Goal: Information Seeking & Learning: Learn about a topic

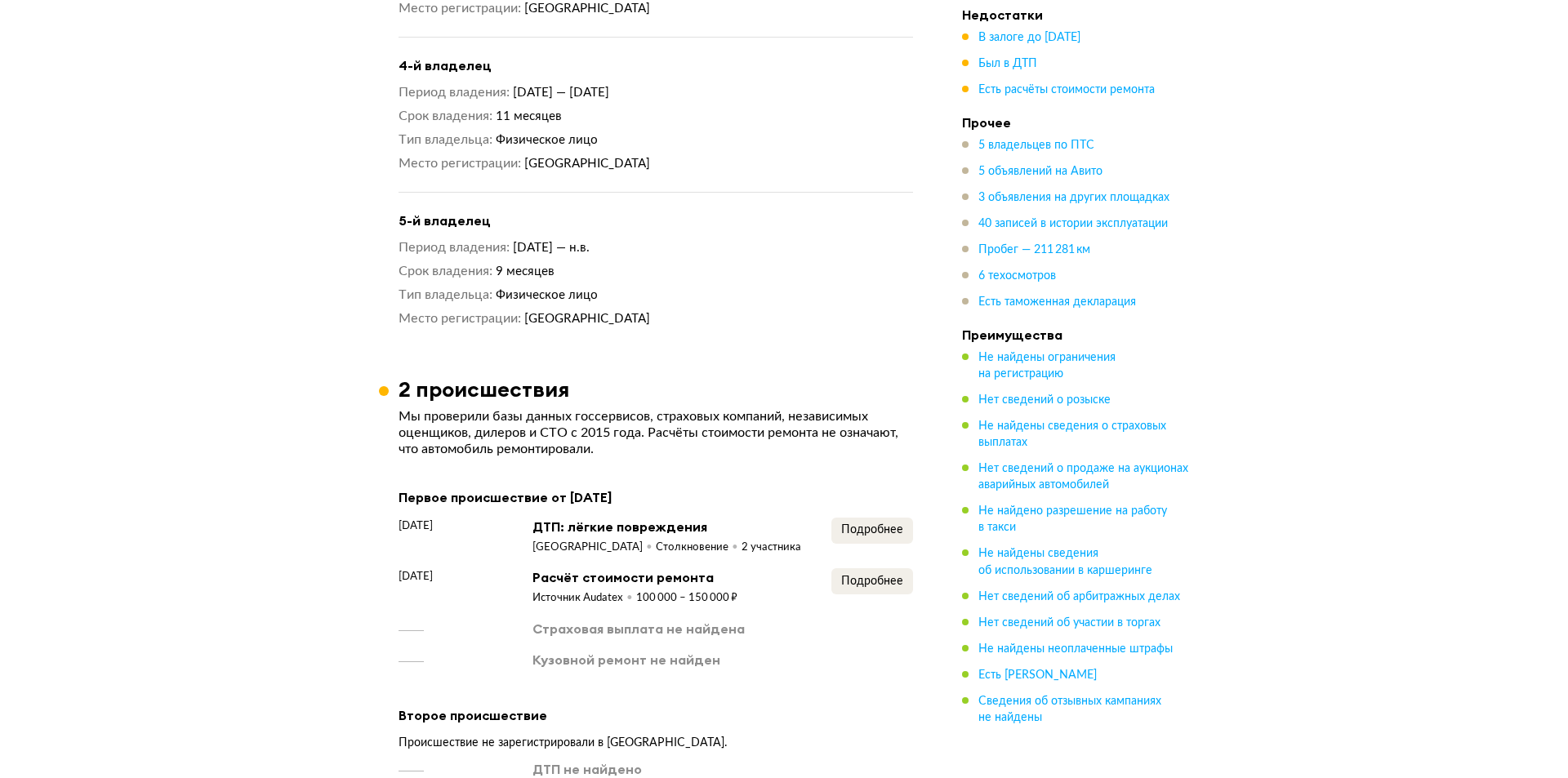
scroll to position [2204, 0]
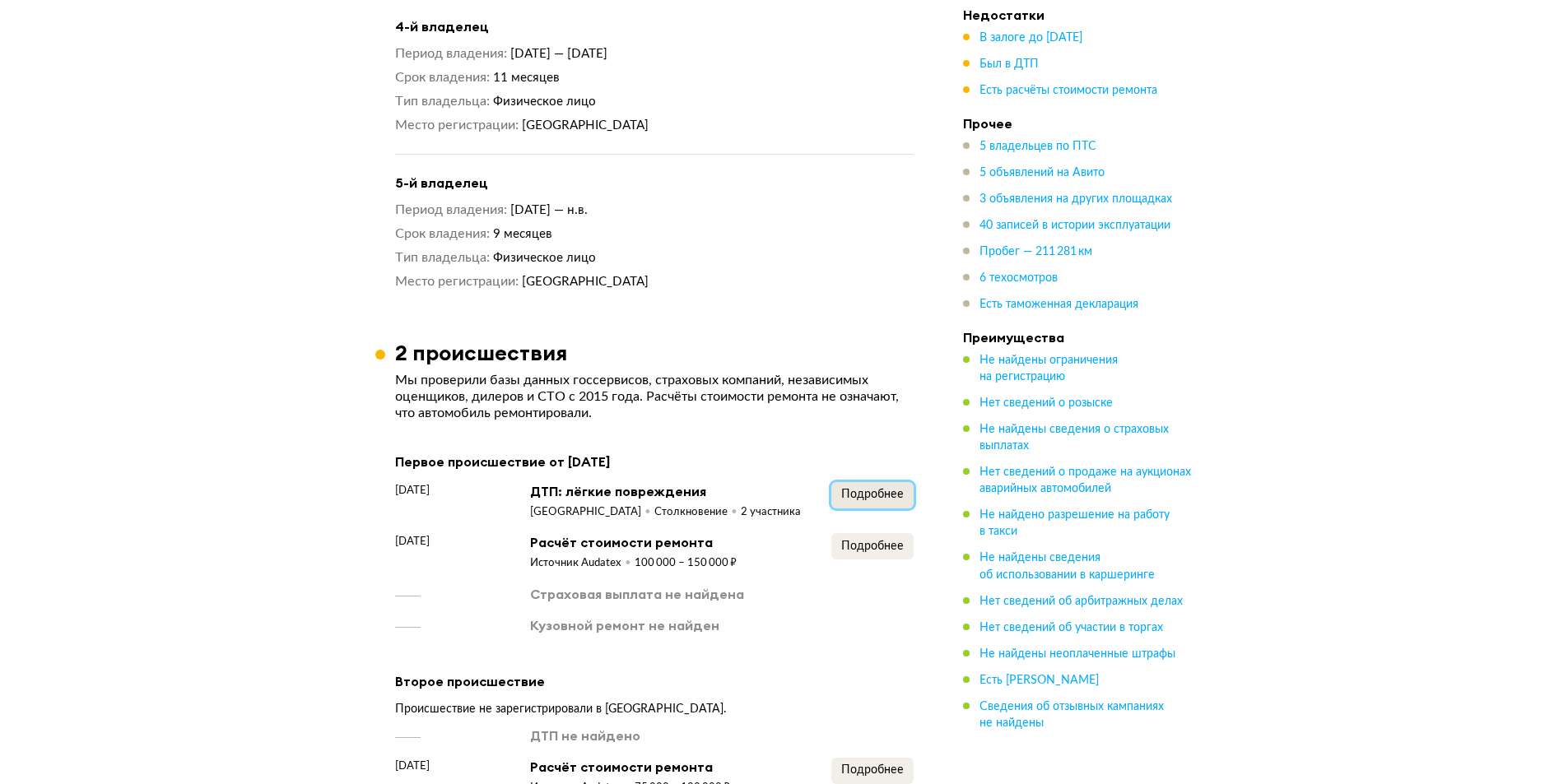
click at [869, 489] on span "Подробнее" at bounding box center [872, 495] width 62 height 11
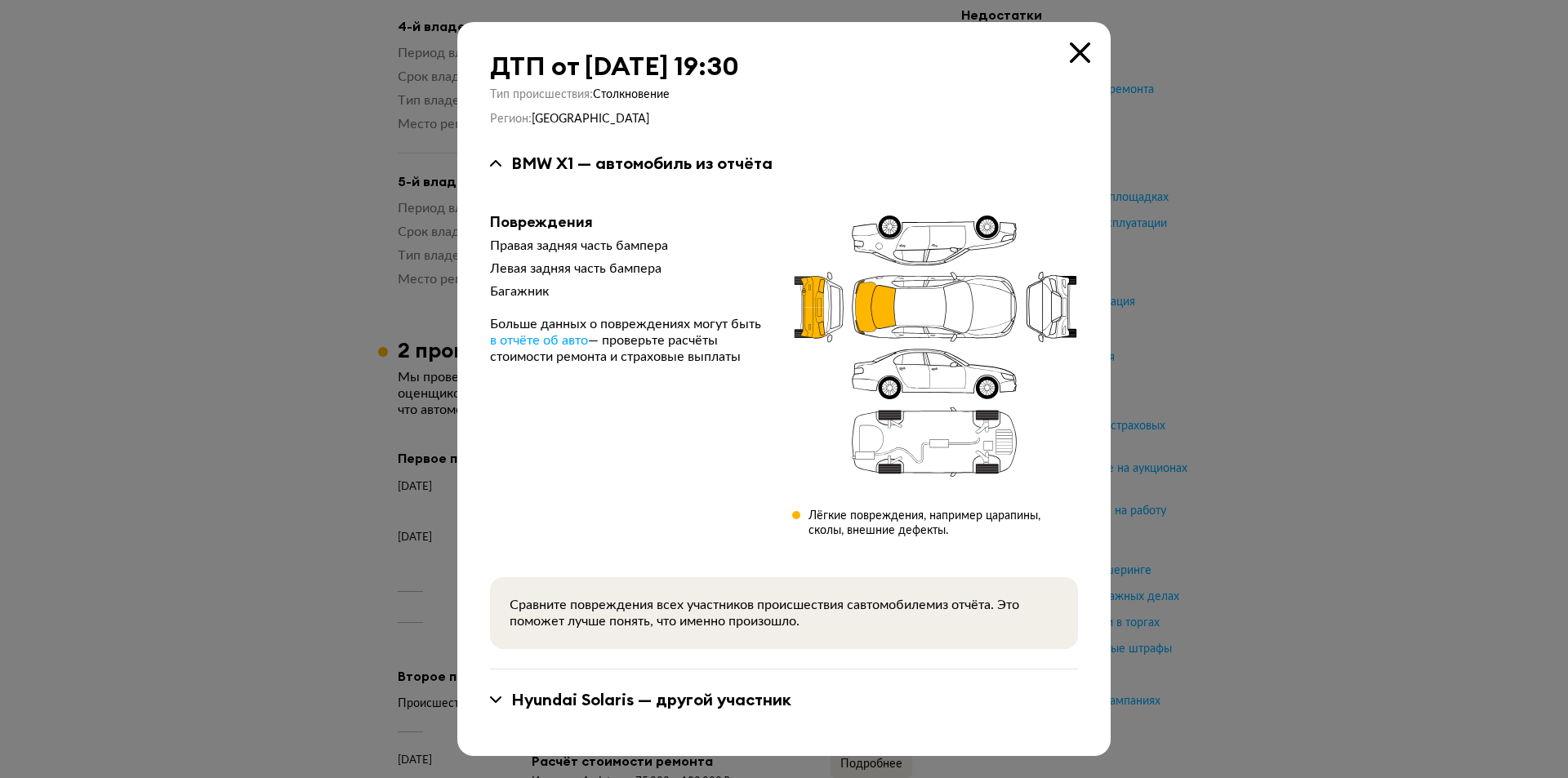
click at [1249, 443] on div at bounding box center [784, 389] width 1568 height 778
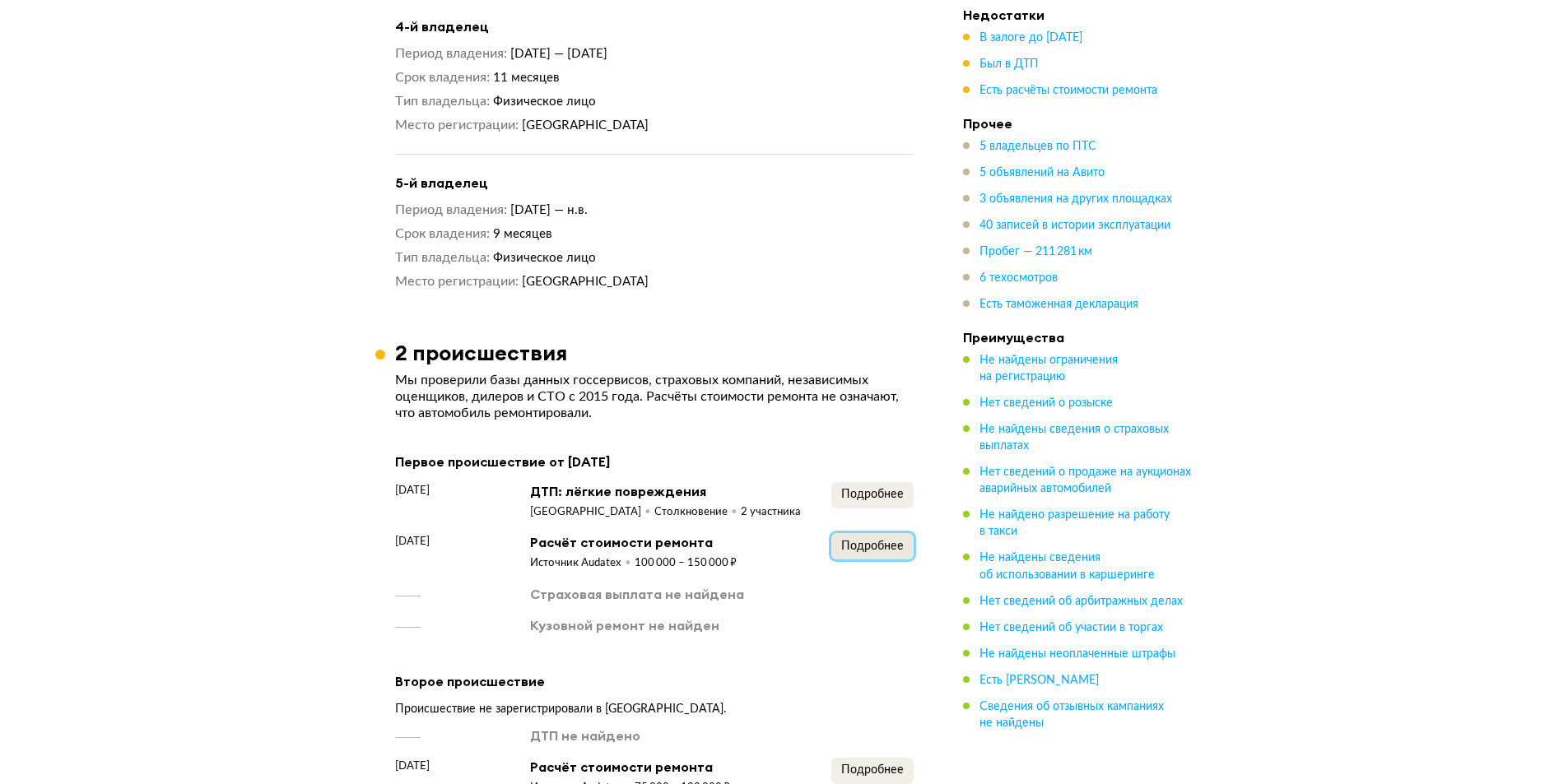
click at [884, 540] on span "Подробнее" at bounding box center [872, 546] width 62 height 11
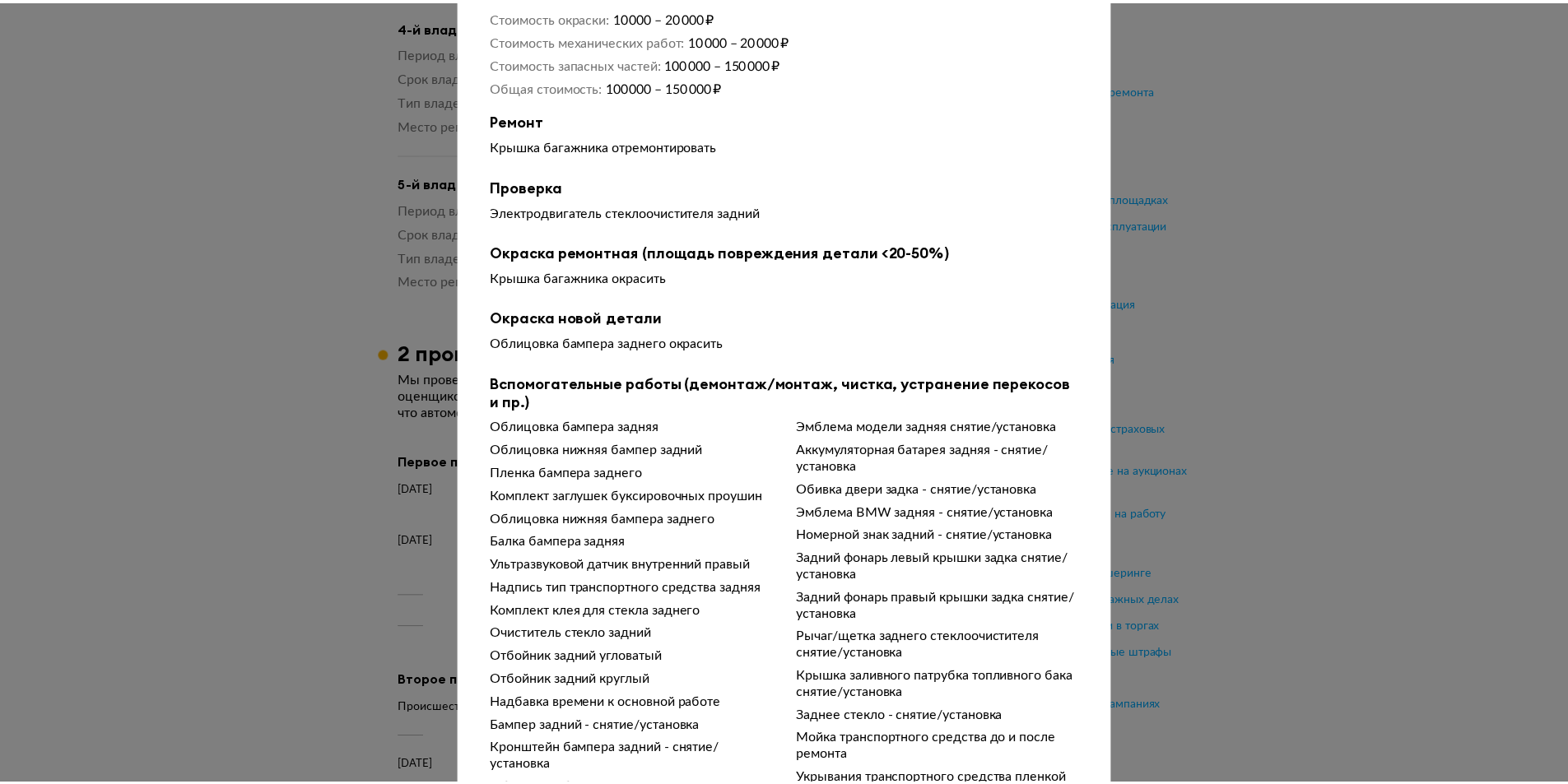
scroll to position [242, 0]
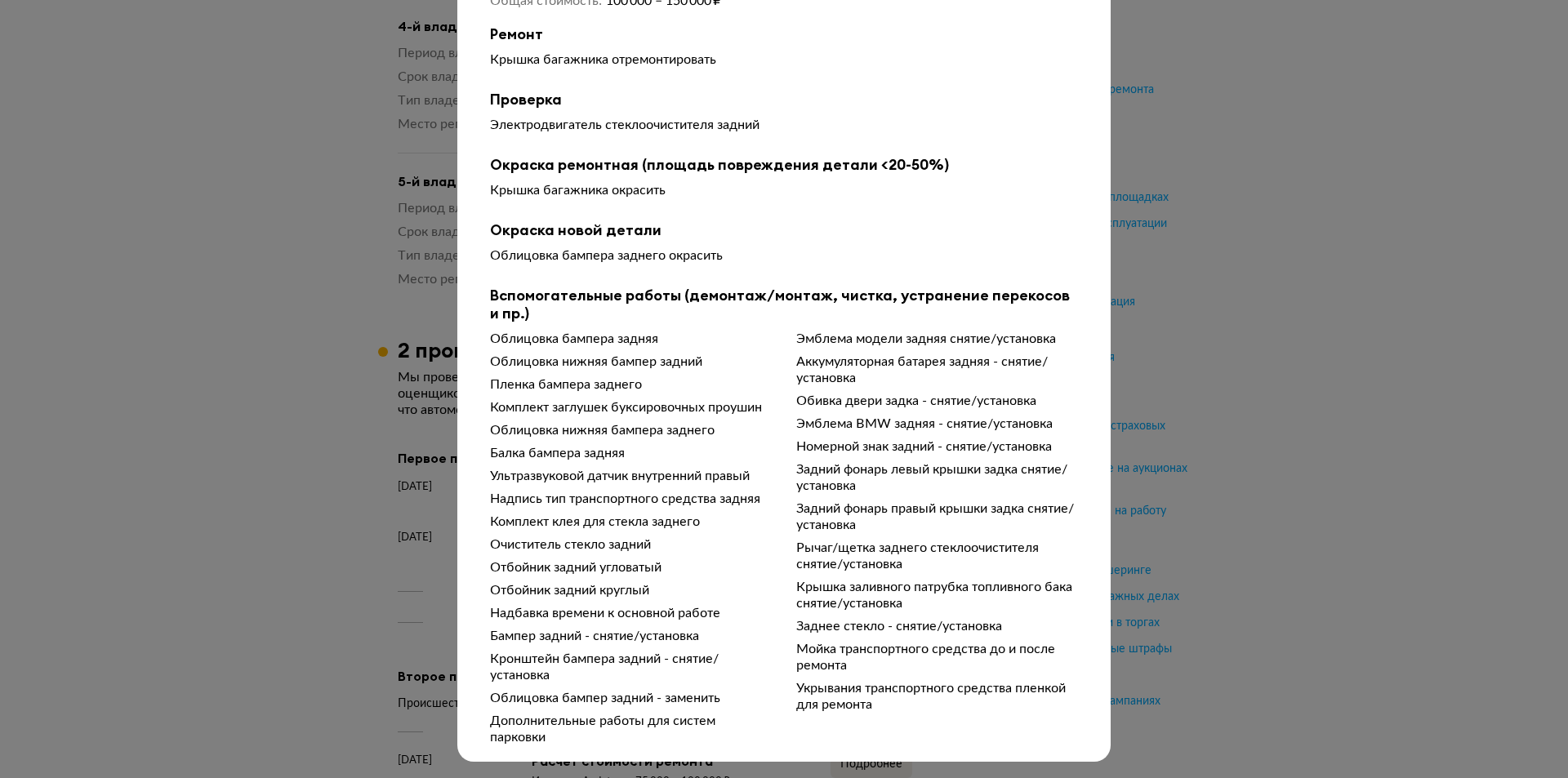
click at [1236, 427] on div at bounding box center [784, 153] width 1568 height 778
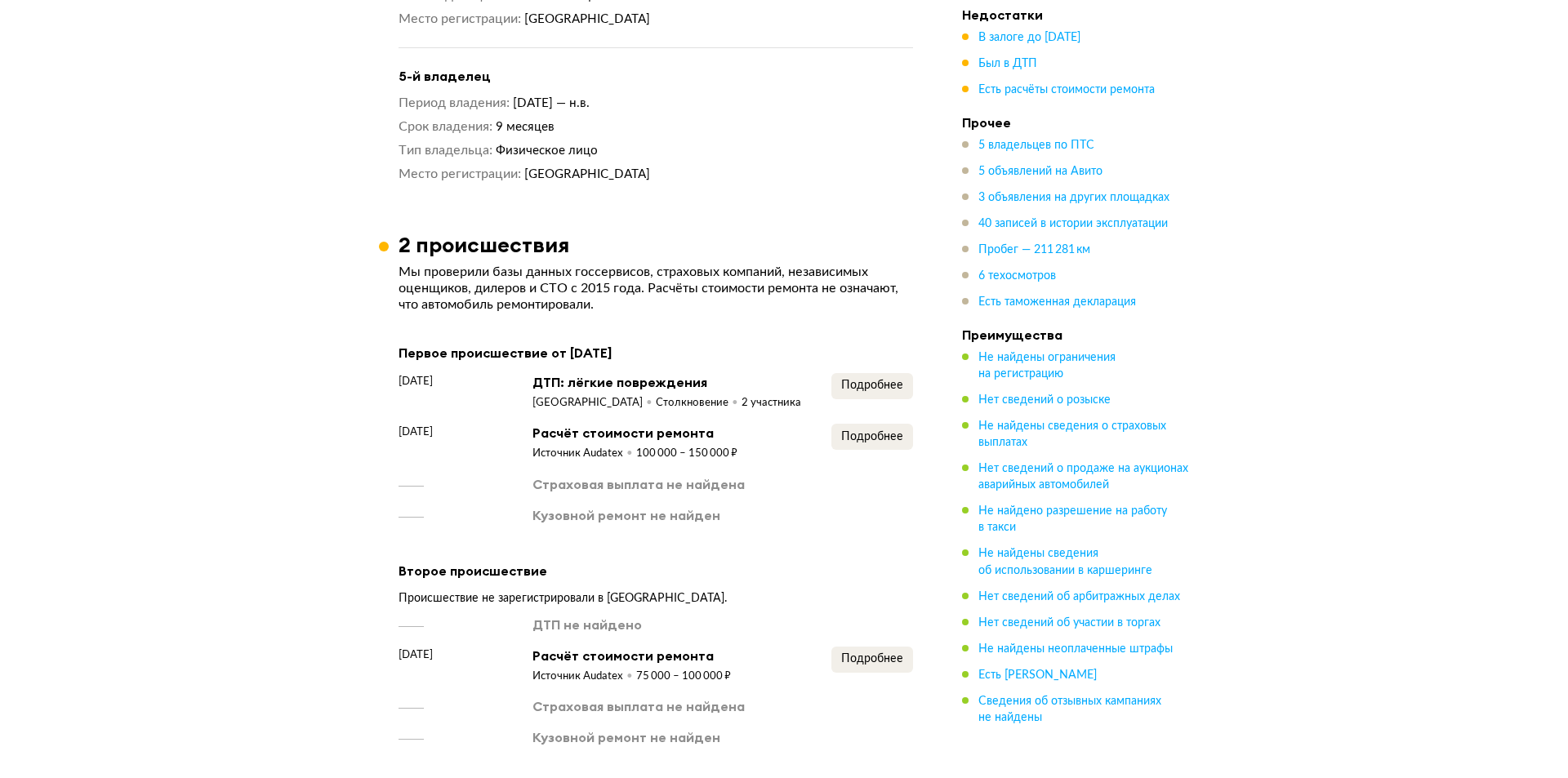
scroll to position [2531, 0]
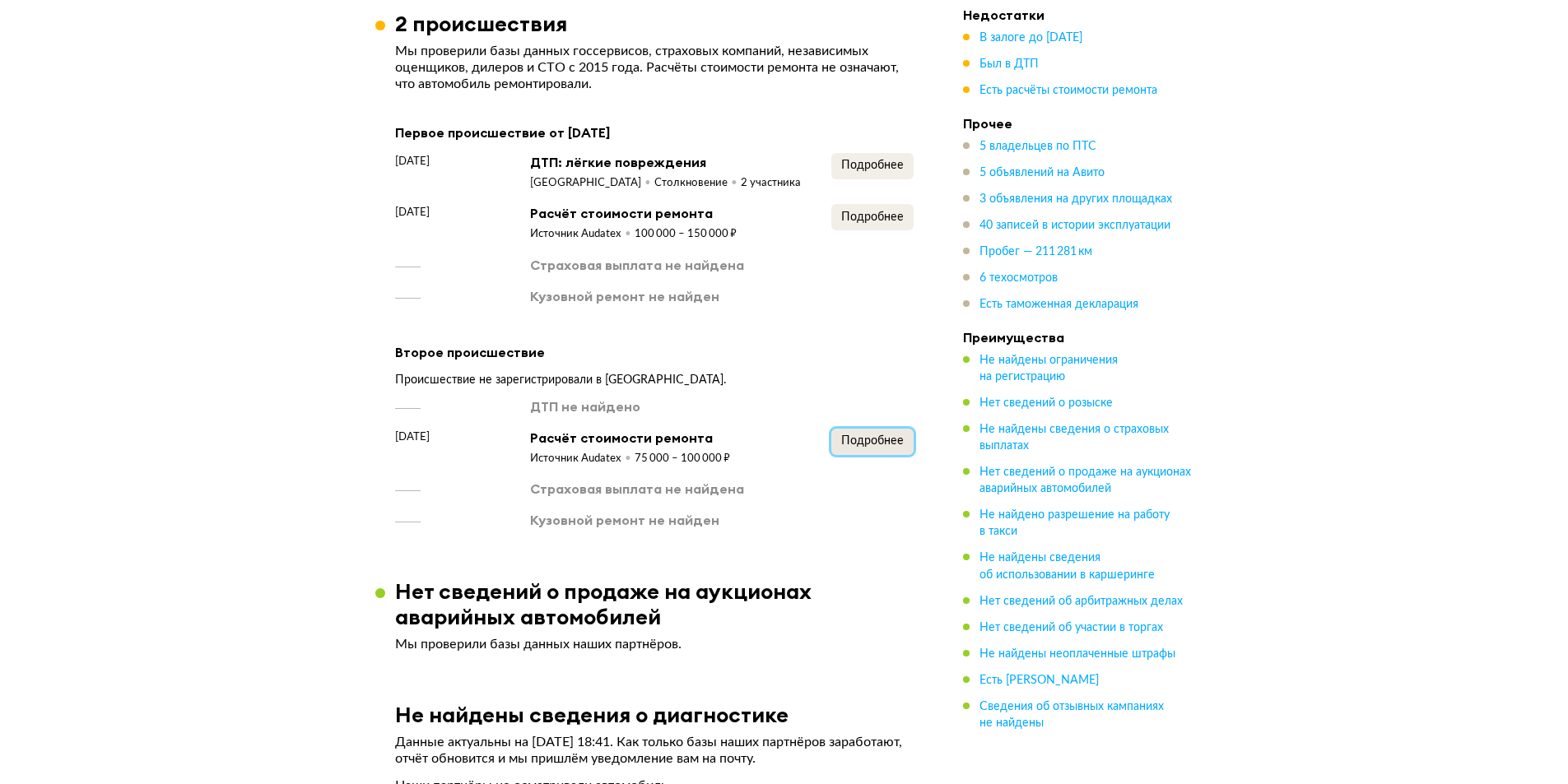
click at [876, 435] on span "Подробнее" at bounding box center [872, 441] width 62 height 11
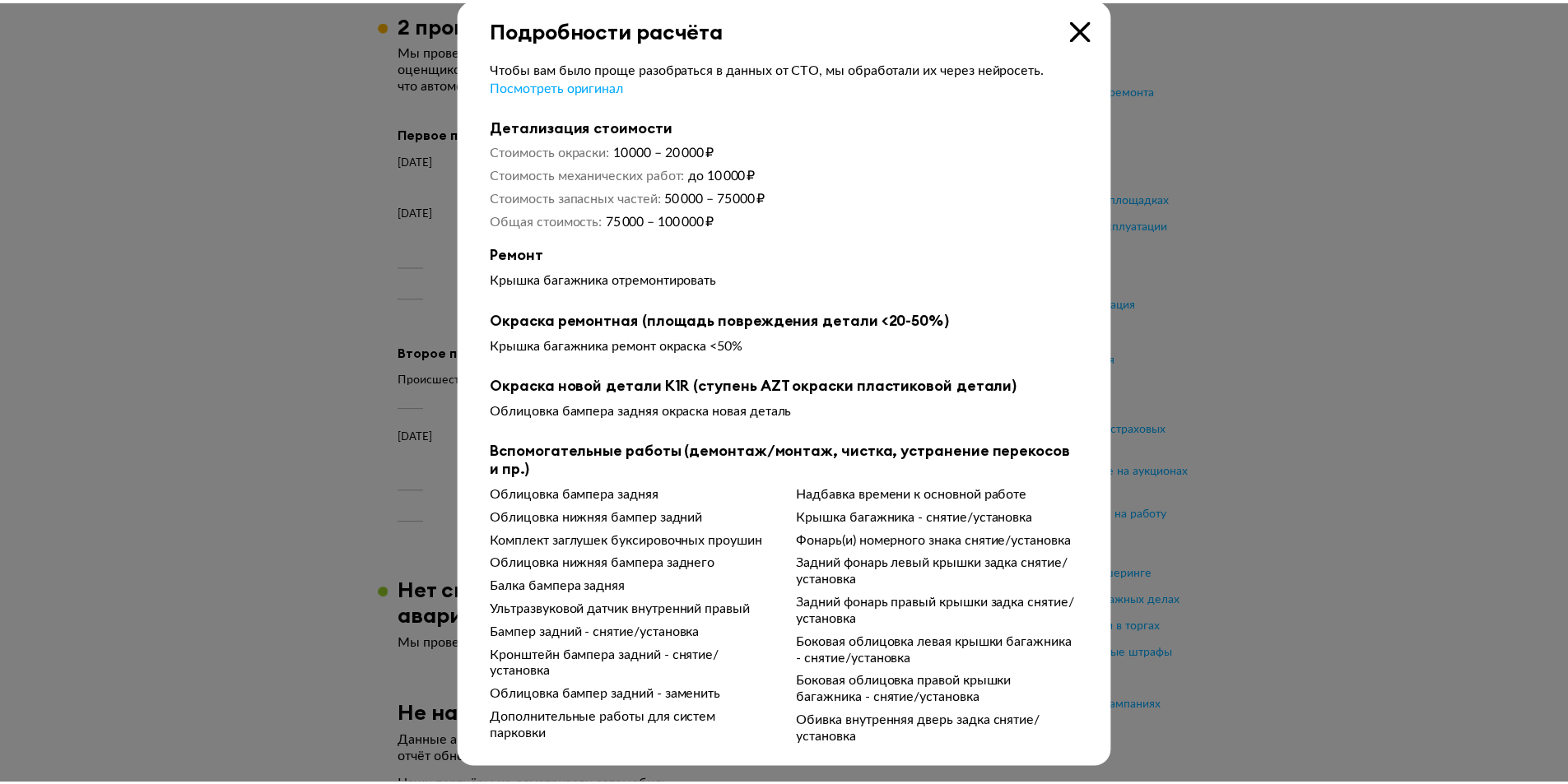
scroll to position [23, 0]
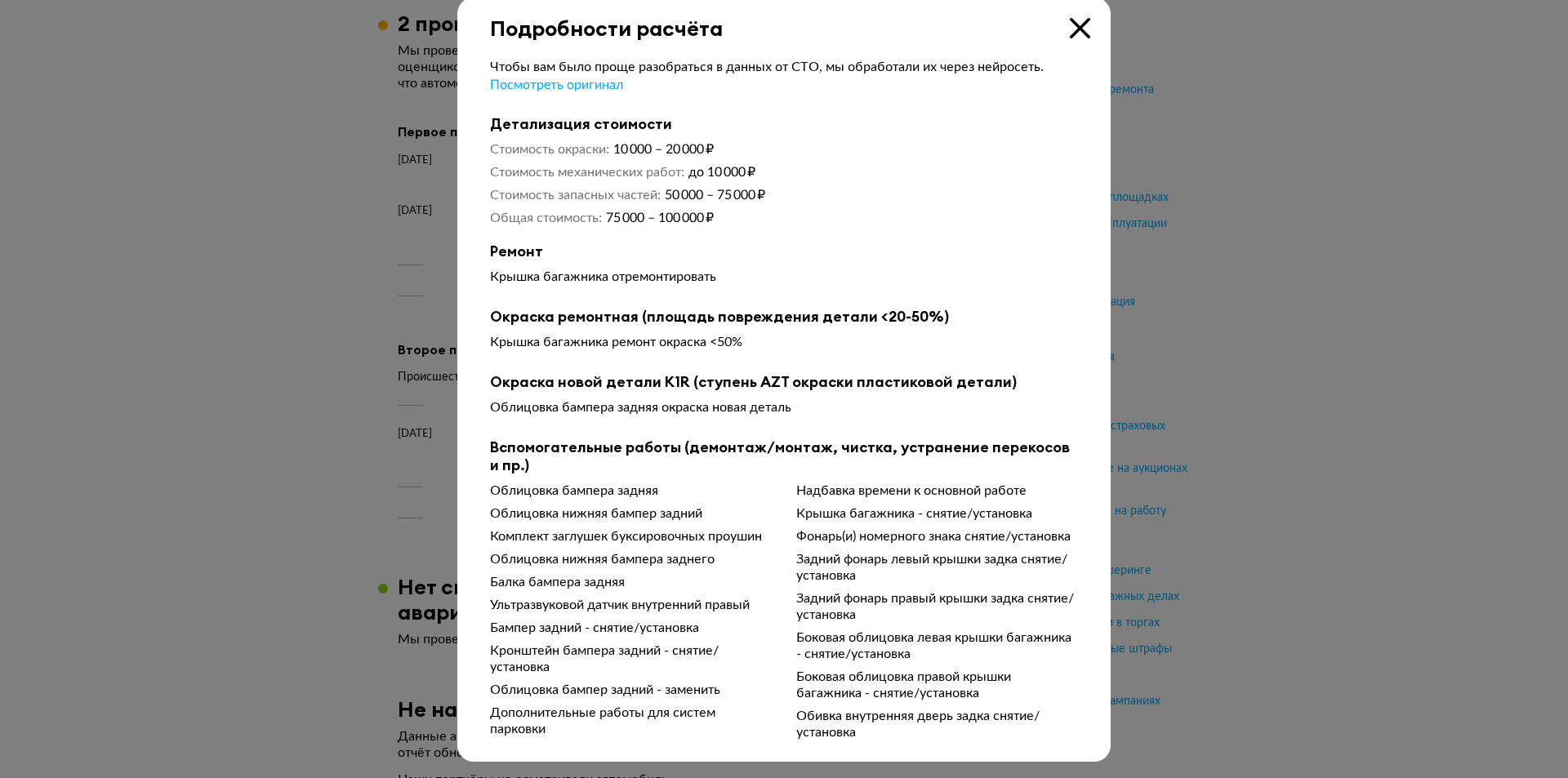
click at [1287, 519] on div at bounding box center [784, 370] width 1568 height 778
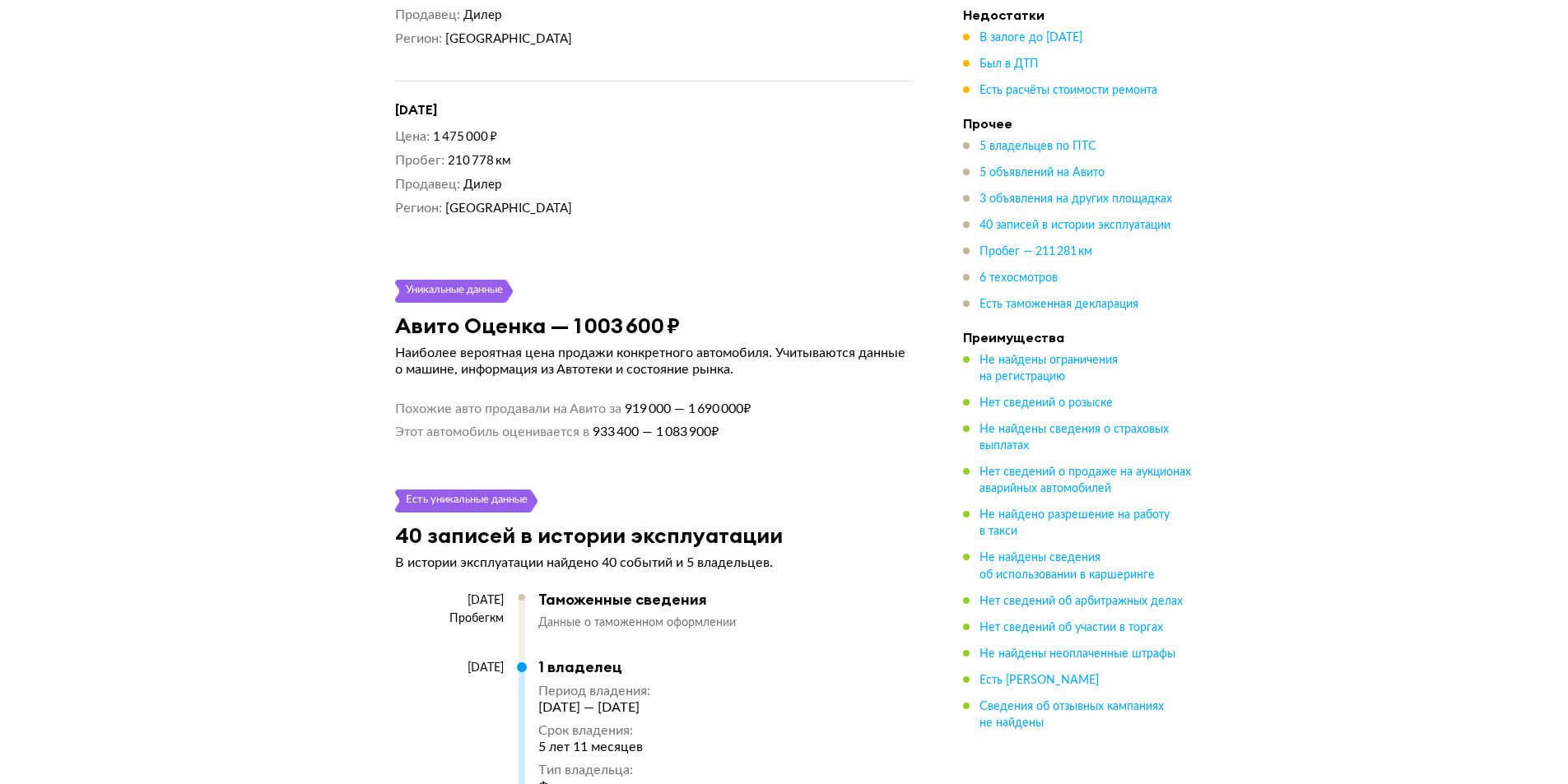
scroll to position [6499, 0]
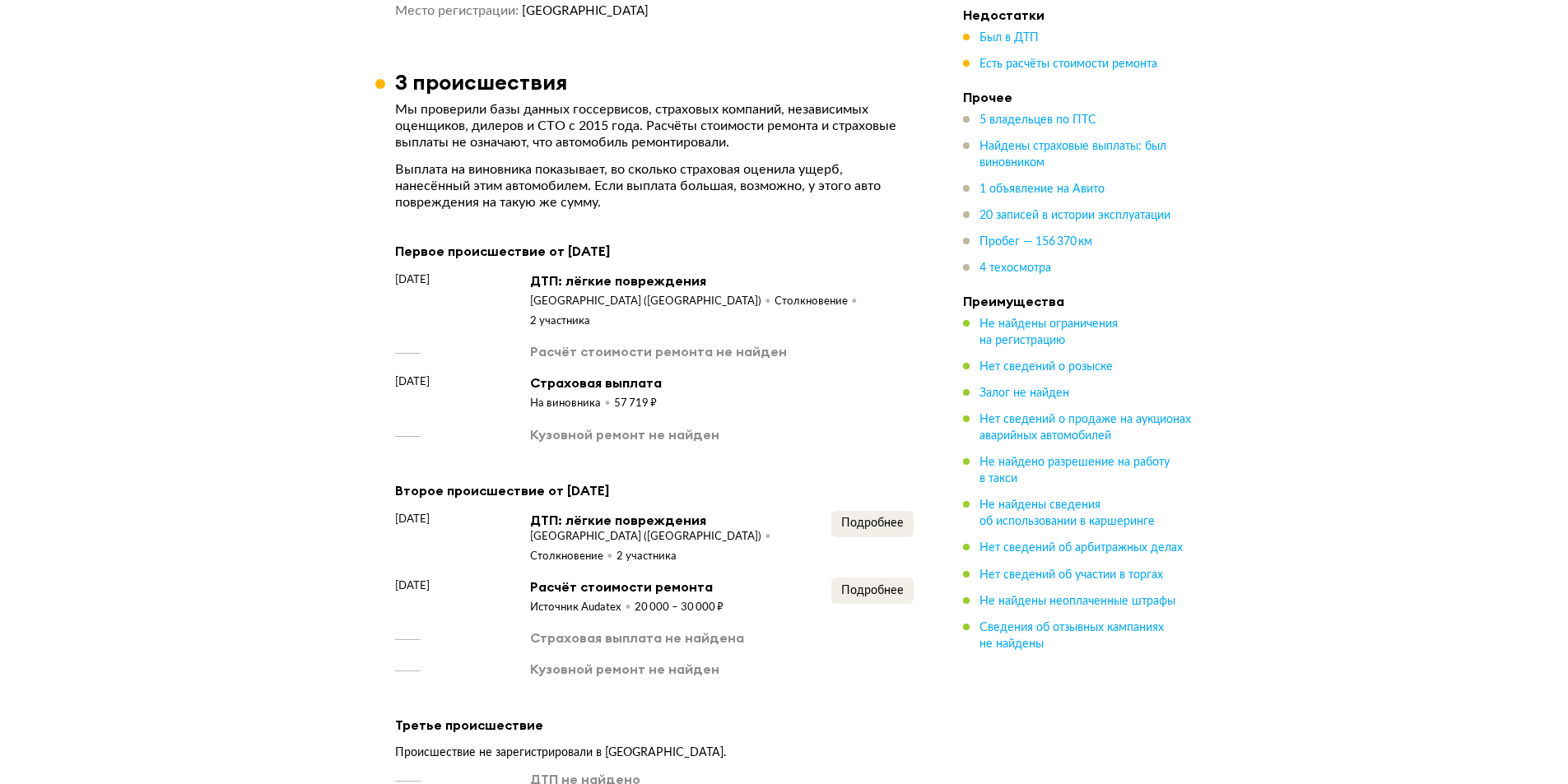
scroll to position [2469, 0]
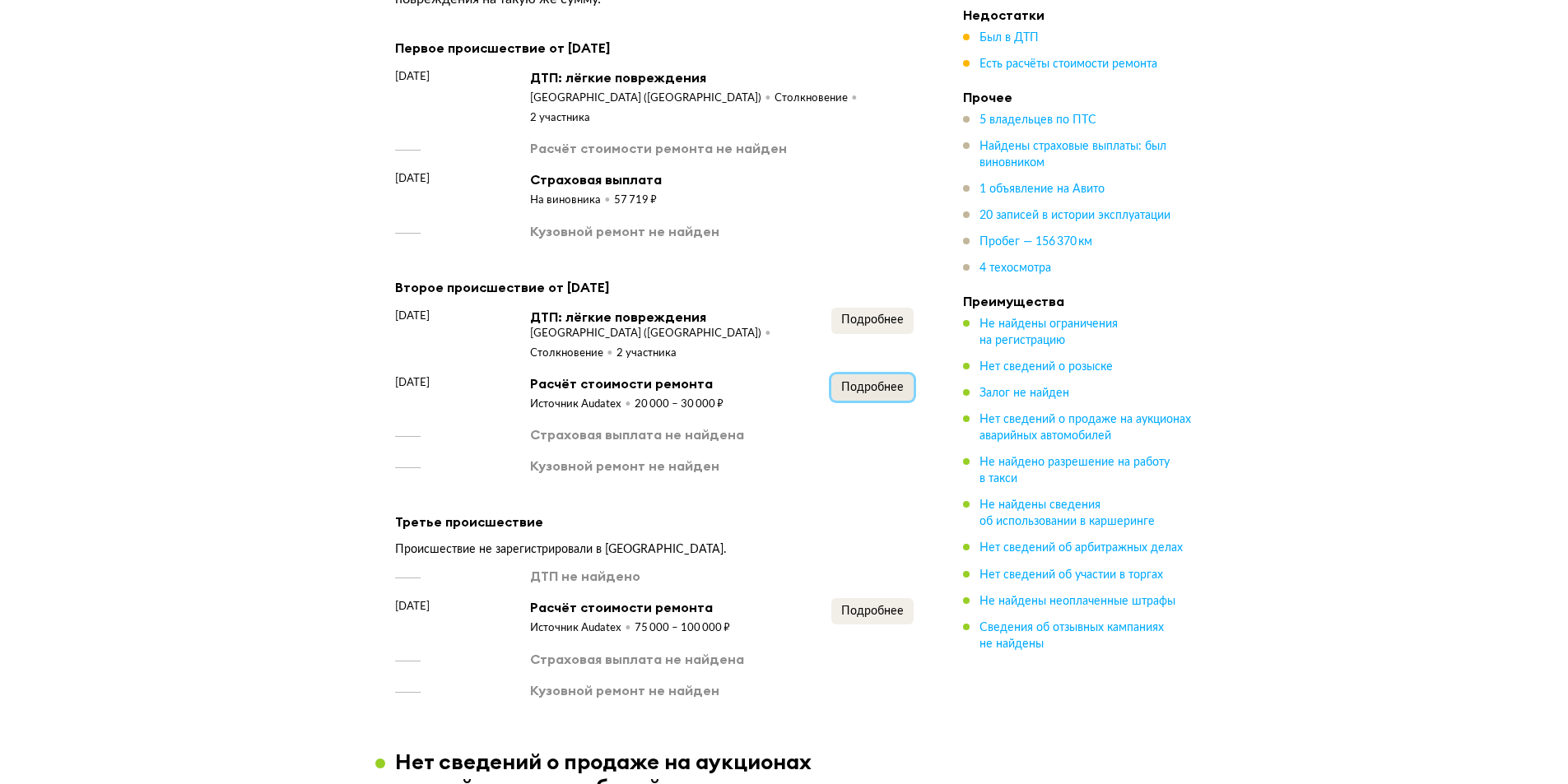
click at [853, 382] on span "Подробнее" at bounding box center [872, 388] width 62 height 11
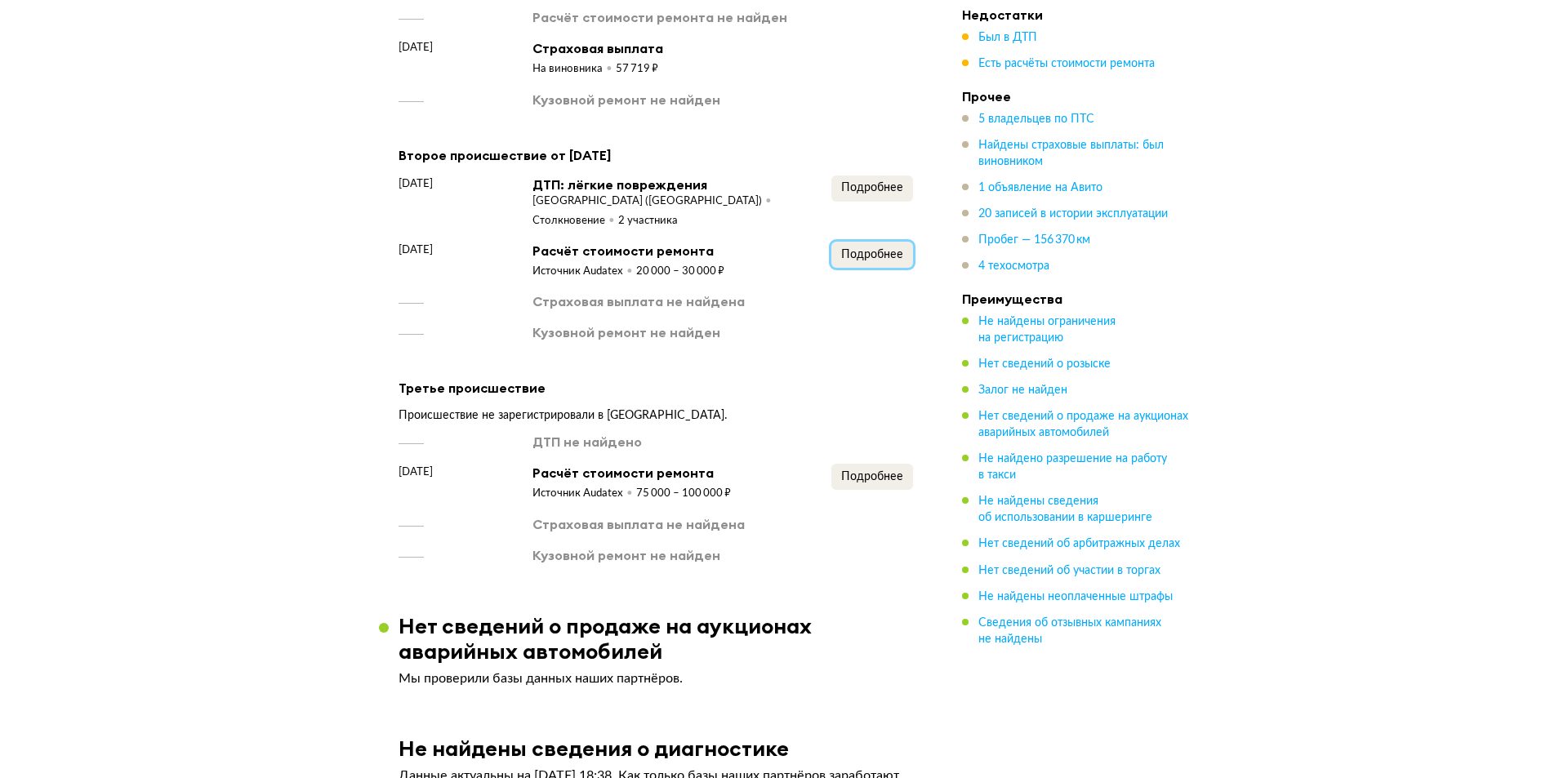
scroll to position [2776, 0]
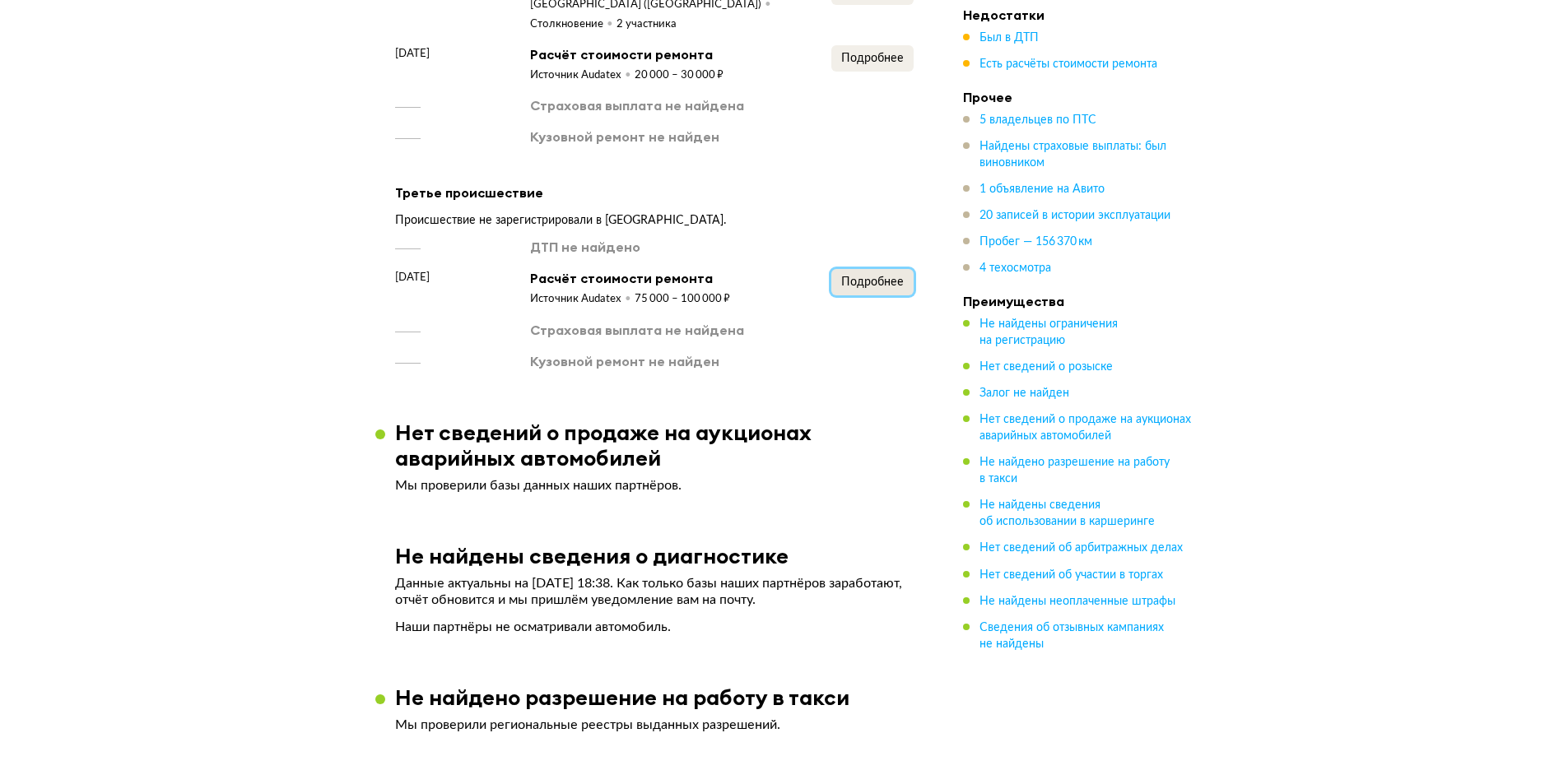
click at [860, 276] on span "Подробнее" at bounding box center [872, 282] width 62 height 11
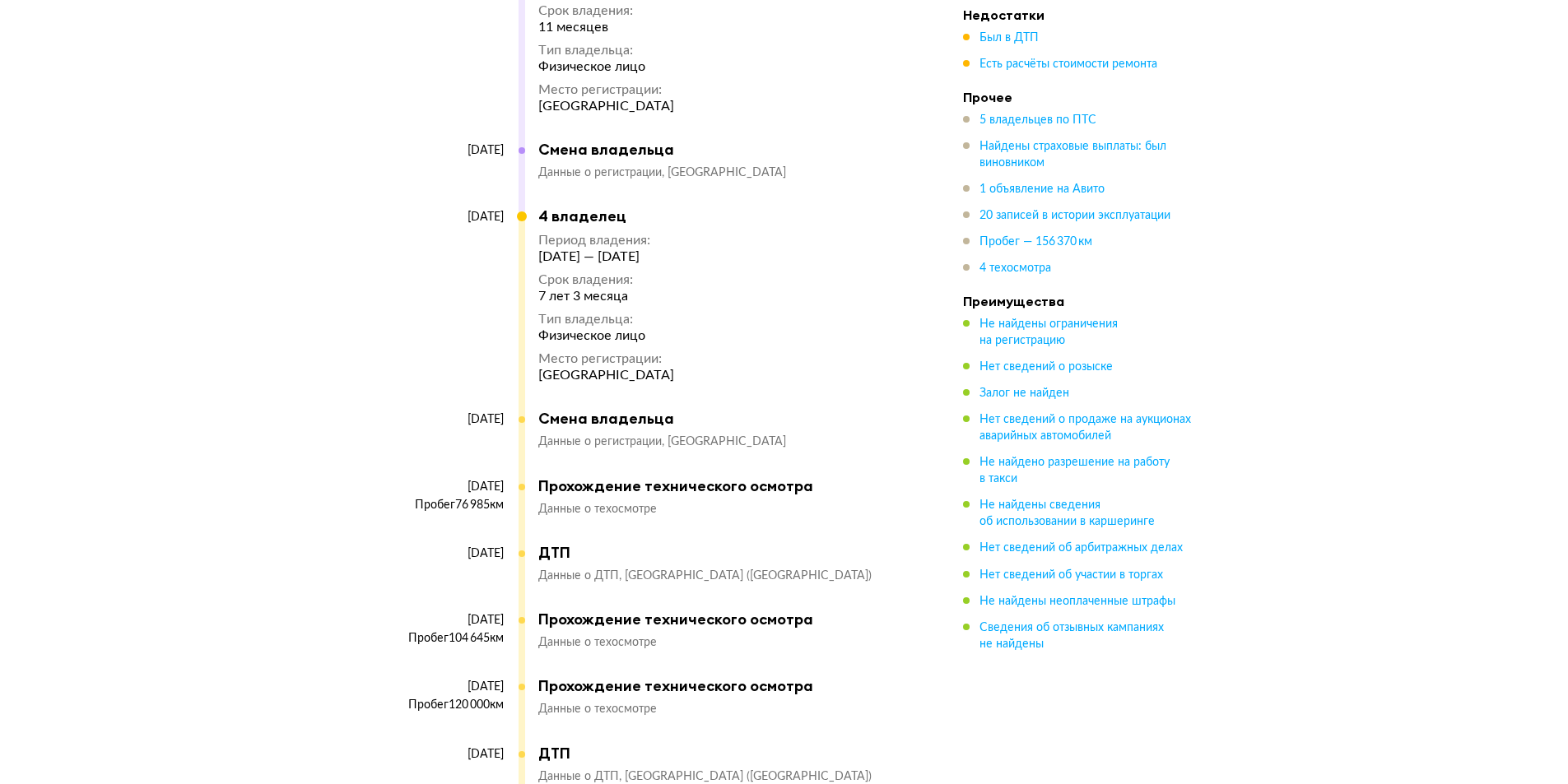
scroll to position [5841, 0]
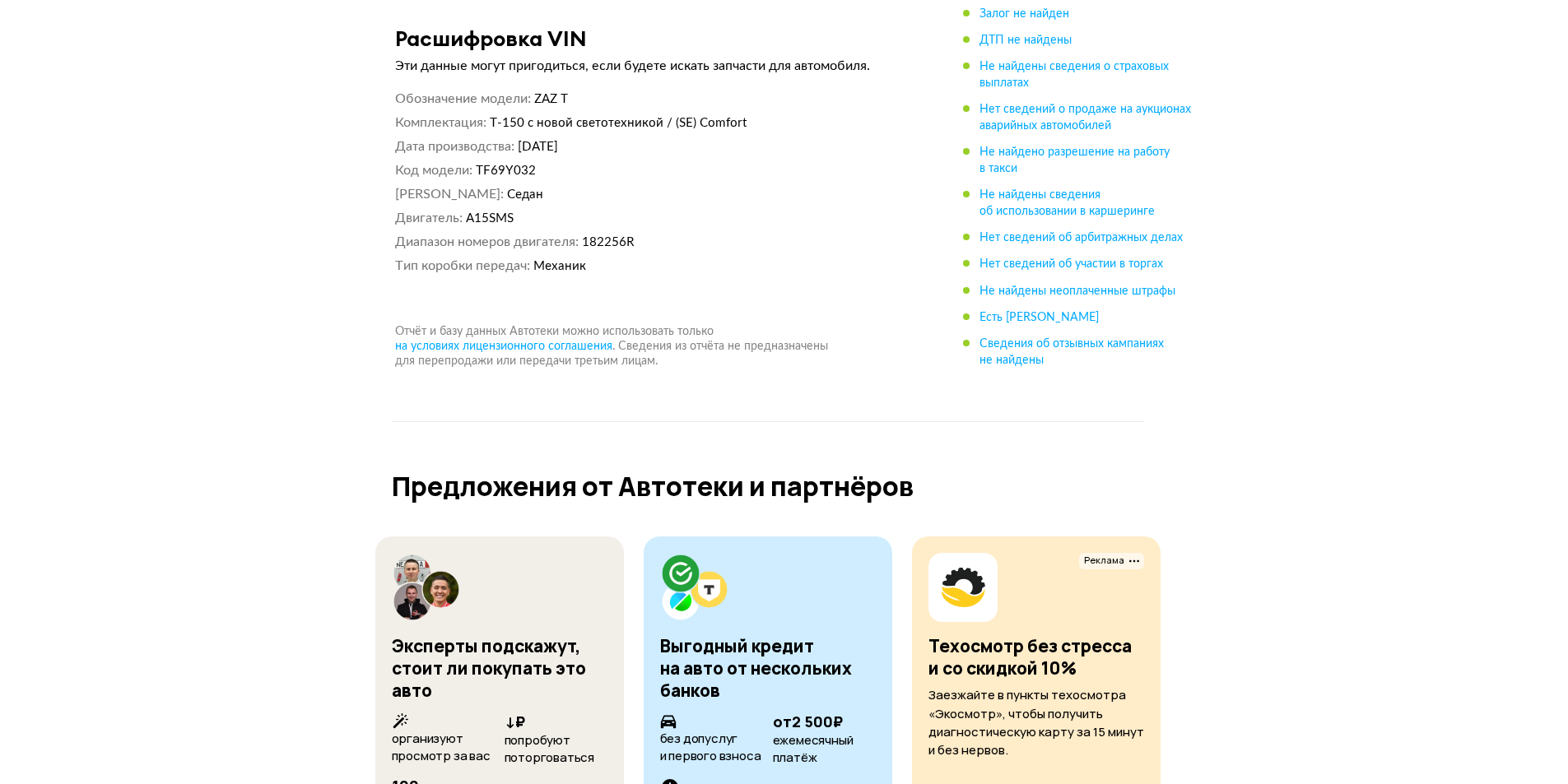
scroll to position [7322, 0]
